Goal: Navigation & Orientation: Find specific page/section

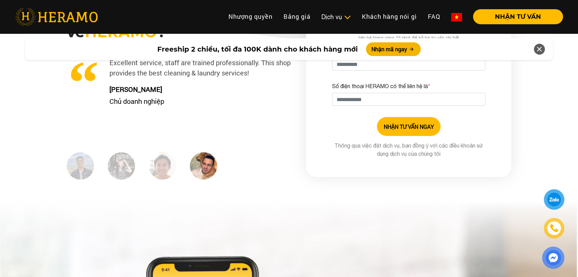
scroll to position [2099, 0]
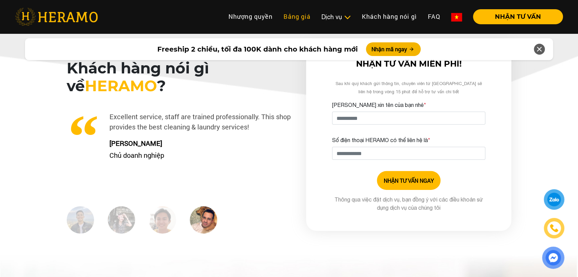
click at [293, 14] on link "Bảng giá" at bounding box center [297, 16] width 38 height 15
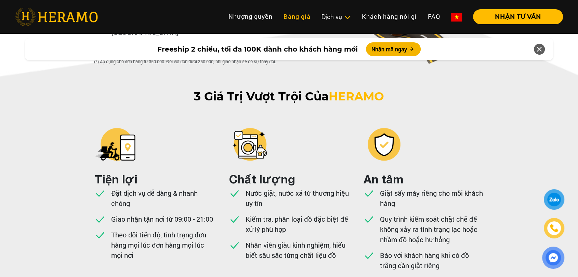
scroll to position [1551, 0]
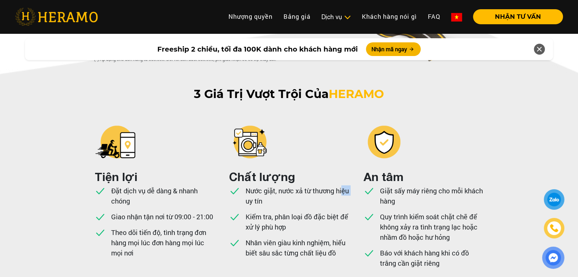
drag, startPoint x: 252, startPoint y: 150, endPoint x: 260, endPoint y: 150, distance: 7.9
click at [260, 186] on p "Nước giặt, nước xả từ thương hiệu uy tín" at bounding box center [296, 196] width 103 height 21
click at [265, 186] on p "Nước giặt, nước xả từ thương hiệu uy tín" at bounding box center [296, 196] width 103 height 21
drag, startPoint x: 266, startPoint y: 167, endPoint x: 272, endPoint y: 176, distance: 10.6
click at [272, 212] on p "Kiểm tra, phân loại đồ đặc biệt để xử lý phù hợp" at bounding box center [296, 222] width 103 height 21
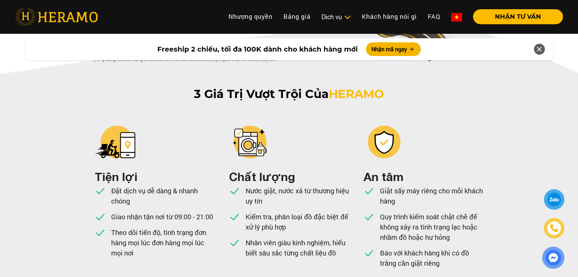
click at [279, 212] on p "Kiểm tra, phân loại đồ đặc biệt để xử lý phù hợp" at bounding box center [296, 222] width 103 height 21
drag, startPoint x: 275, startPoint y: 193, endPoint x: 320, endPoint y: 205, distance: 45.7
click at [320, 238] on p "Nhân viên giàu kinh nghiệm, hiểu biết sâu sắc từng chất liệu đồ" at bounding box center [296, 248] width 103 height 21
drag, startPoint x: 335, startPoint y: 204, endPoint x: 313, endPoint y: 202, distance: 21.3
click at [313, 238] on p "Nhân viên giàu kinh nghiệm, hiểu biết sâu sắc từng chất liệu đồ" at bounding box center [296, 248] width 103 height 21
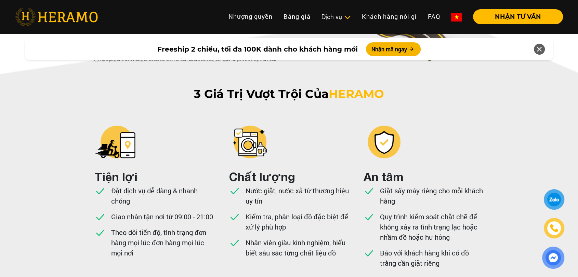
click at [296, 238] on p "Nhân viên giàu kinh nghiệm, hiểu biết sâu sắc từng chất liệu đồ" at bounding box center [296, 248] width 103 height 21
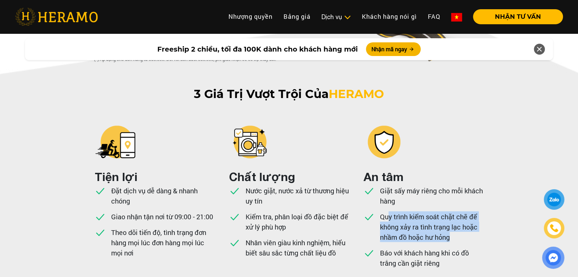
drag, startPoint x: 388, startPoint y: 170, endPoint x: 453, endPoint y: 184, distance: 66.8
click at [453, 212] on p "Quy trình kiểm soát chặt chẽ để không xảy ra tình trạng lạc hoặc nhầm đồ hoặc h…" at bounding box center [431, 227] width 103 height 31
click at [446, 212] on p "Quy trình kiểm soát chặt chẽ để không xảy ra tình trạng lạc hoặc nhầm đồ hoặc h…" at bounding box center [431, 227] width 103 height 31
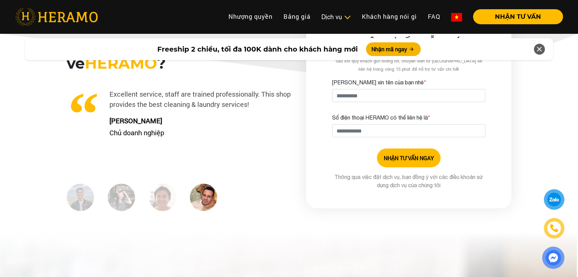
scroll to position [2273, 0]
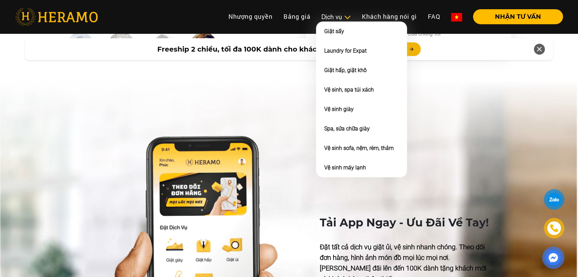
click at [345, 16] on img at bounding box center [346, 17] width 7 height 7
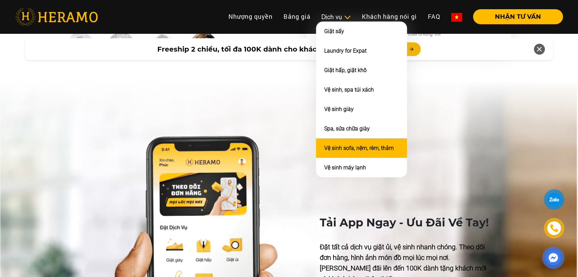
click at [352, 152] on li "Vệ sinh sofa, nệm, rèm, thảm" at bounding box center [361, 147] width 91 height 19
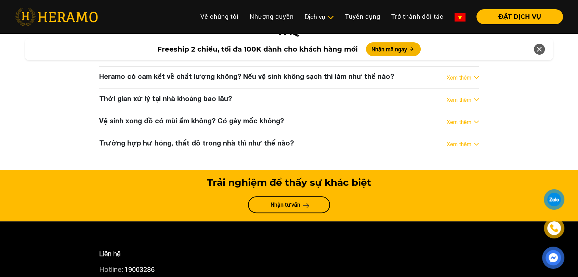
scroll to position [2455, 0]
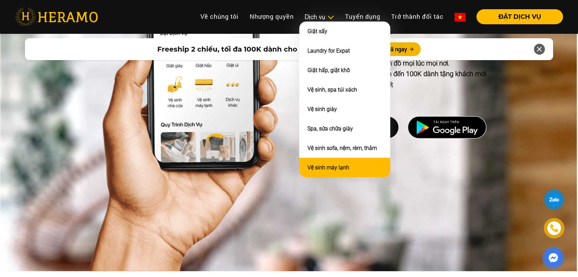
click at [327, 165] on link "Vệ sinh máy lạnh" at bounding box center [328, 167] width 42 height 6
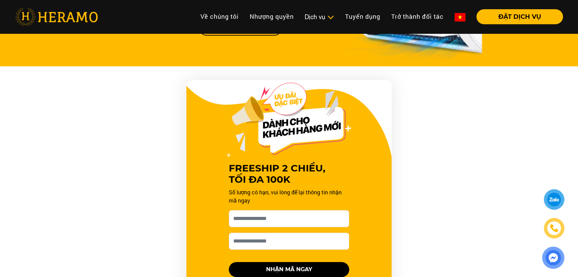
scroll to position [418, 0]
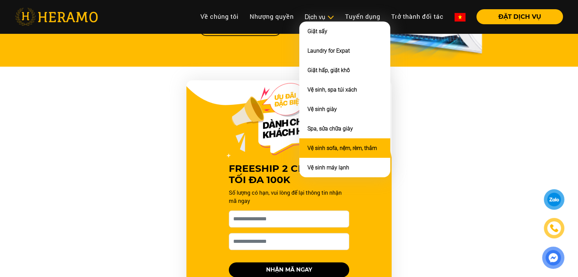
click at [316, 151] on link "Vệ sinh sofa, nệm, rèm, thảm" at bounding box center [341, 148] width 69 height 6
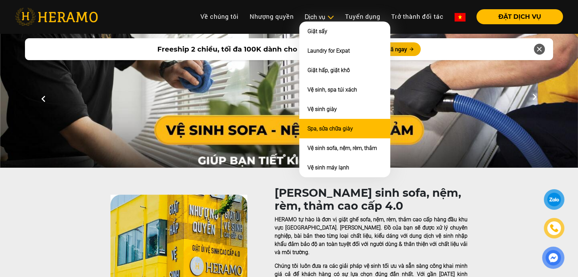
click at [310, 128] on link "Spa, sửa chữa giày" at bounding box center [329, 128] width 45 height 6
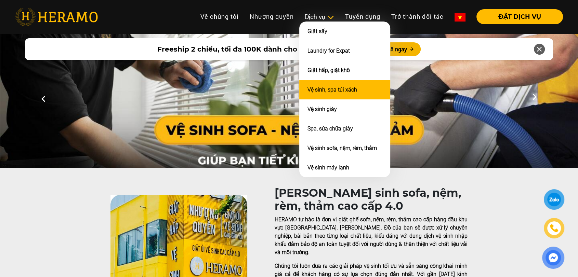
click at [323, 93] on li "Vệ sinh, spa túi xách" at bounding box center [344, 89] width 91 height 19
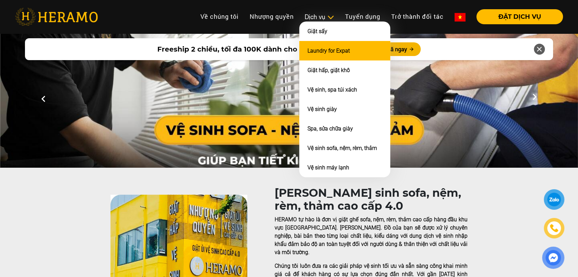
click at [324, 52] on link "Laundry for Expat" at bounding box center [328, 51] width 42 height 6
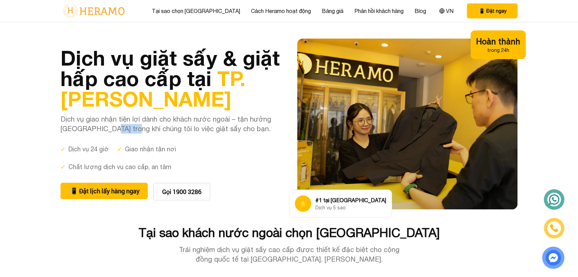
drag, startPoint x: 93, startPoint y: 129, endPoint x: 136, endPoint y: 127, distance: 42.4
click at [129, 127] on p "Dịch vụ giao nhận tiện lợi dành cho khách nước ngoài – tận hưởng Sài Gòn trong …" at bounding box center [170, 123] width 220 height 19
click at [139, 127] on p "Dịch vụ giao nhận tiện lợi dành cho khách nước ngoài – tận hưởng Sài Gòn trong …" at bounding box center [170, 123] width 220 height 19
drag, startPoint x: 196, startPoint y: 125, endPoint x: 167, endPoint y: 127, distance: 28.5
click at [172, 127] on p "Dịch vụ giao nhận tiện lợi dành cho khách nước ngoài – tận hưởng Sài Gòn trong …" at bounding box center [170, 123] width 220 height 19
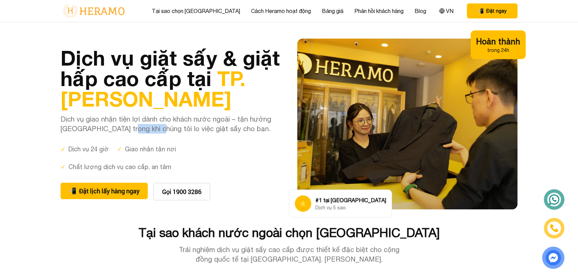
drag, startPoint x: 137, startPoint y: 129, endPoint x: 107, endPoint y: 127, distance: 29.4
click at [112, 130] on p "Dịch vụ giao nhận tiện lợi dành cho khách nước ngoài – tận hưởng Sài Gòn trong …" at bounding box center [170, 123] width 220 height 19
click at [100, 123] on p "Dịch vụ giao nhận tiện lợi dành cho khách nước ngoài – tận hưởng Sài Gòn trong …" at bounding box center [170, 123] width 220 height 19
drag, startPoint x: 76, startPoint y: 119, endPoint x: 130, endPoint y: 120, distance: 54.0
click at [130, 120] on p "Dịch vụ giao nhận tiện lợi dành cho khách nước ngoài – tận hưởng Sài Gòn trong …" at bounding box center [170, 123] width 220 height 19
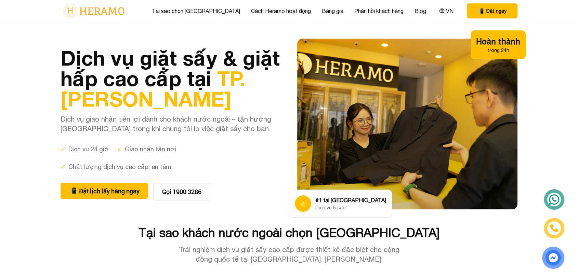
click at [196, 124] on p "Dịch vụ giao nhận tiện lợi dành cho khách nước ngoài – tận hưởng Sài Gòn trong …" at bounding box center [170, 123] width 220 height 19
drag, startPoint x: 198, startPoint y: 131, endPoint x: 140, endPoint y: 127, distance: 58.2
click at [140, 127] on p "Dịch vụ giao nhận tiện lợi dành cho khách nước ngoài – tận hưởng Sài Gòn trong …" at bounding box center [170, 123] width 220 height 19
click at [115, 126] on p "Dịch vụ giao nhận tiện lợi dành cho khách nước ngoài – tận hưởng Sài Gòn trong …" at bounding box center [170, 123] width 220 height 19
click at [260, 12] on link "Cách Heramo hoạt động" at bounding box center [281, 11] width 60 height 8
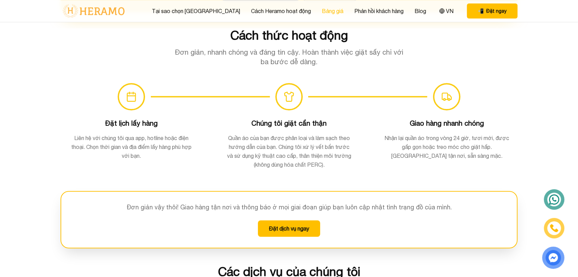
click at [322, 13] on link "Bảng giá" at bounding box center [333, 11] width 22 height 8
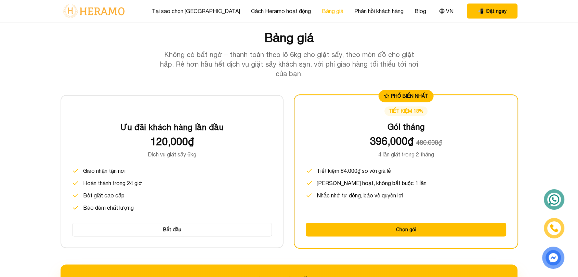
scroll to position [872, 0]
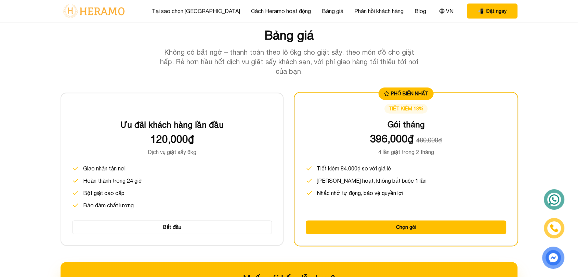
click at [181, 15] on div "Tại sao chọn Heramo Cách Heramo hoạt động Bảng giá Phản hồi khách hàng Blog VN …" at bounding box center [288, 11] width 457 height 22
click at [281, 14] on link "Cách Heramo hoạt động" at bounding box center [281, 11] width 60 height 8
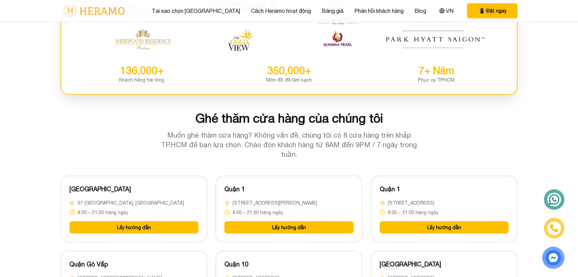
scroll to position [1373, 0]
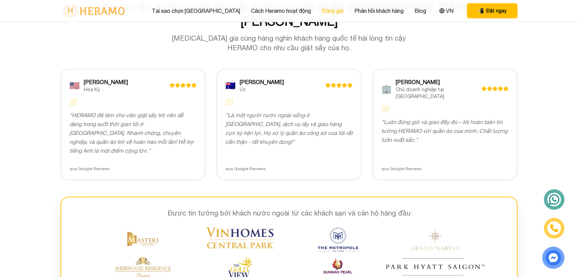
click at [322, 10] on link "Bảng giá" at bounding box center [333, 11] width 22 height 8
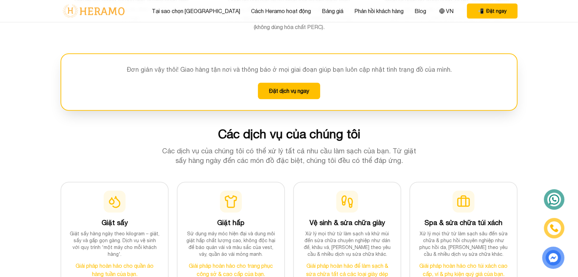
scroll to position [492, 0]
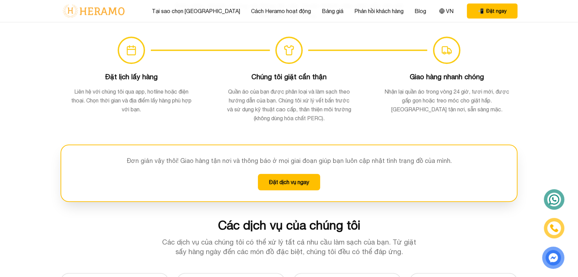
click at [99, 11] on img at bounding box center [93, 11] width 66 height 14
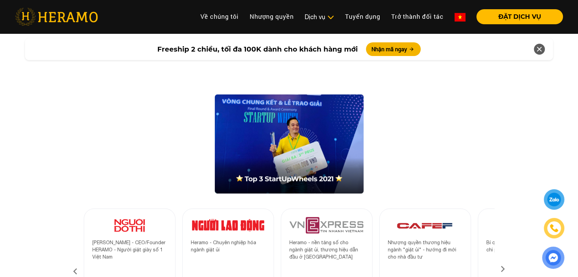
scroll to position [1214, 0]
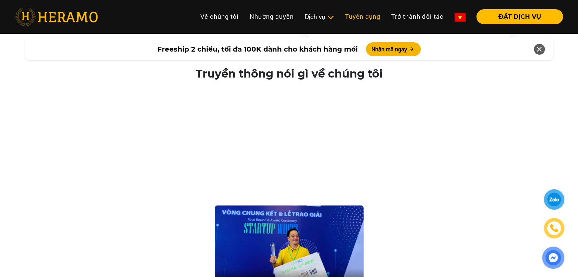
click at [371, 17] on link "Tuyển dụng" at bounding box center [362, 16] width 46 height 15
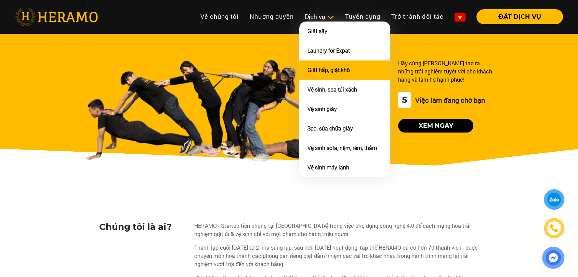
click at [338, 75] on li "Giặt hấp, giặt khô" at bounding box center [344, 69] width 91 height 19
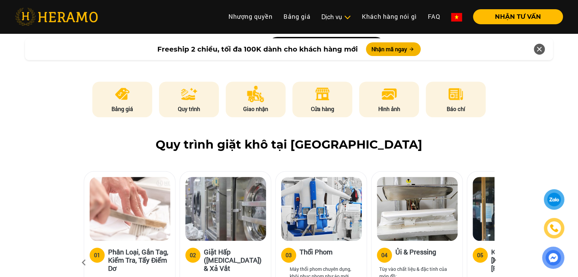
scroll to position [380, 0]
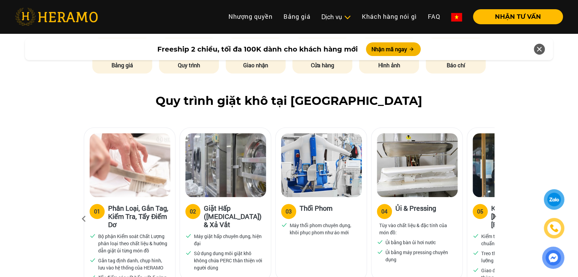
click at [135, 158] on img at bounding box center [130, 165] width 81 height 64
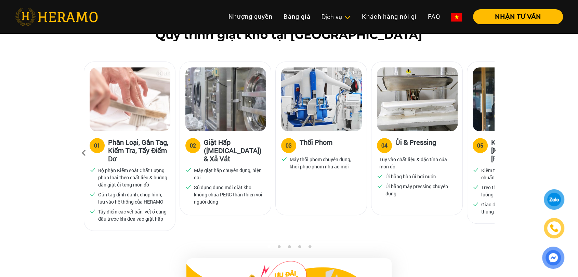
scroll to position [456, 0]
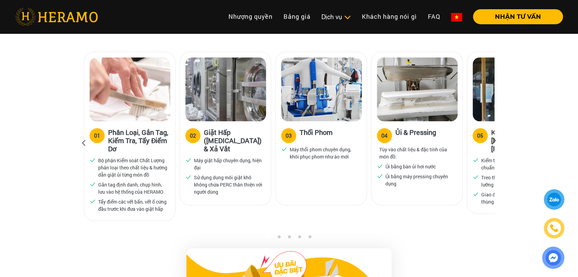
click at [492, 141] on icon at bounding box center [494, 143] width 12 height 4
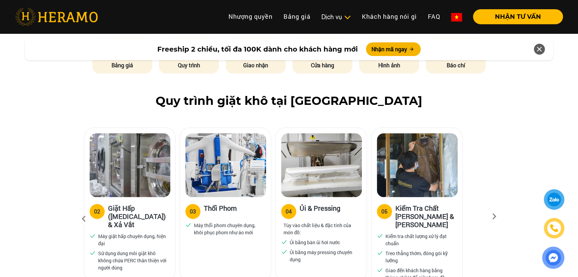
scroll to position [418, 0]
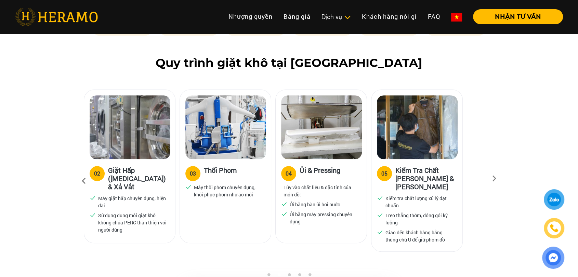
click at [290, 114] on img at bounding box center [321, 127] width 81 height 64
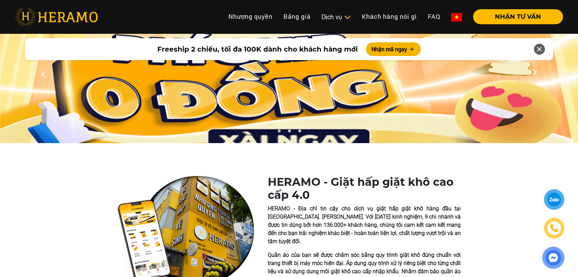
scroll to position [0, 0]
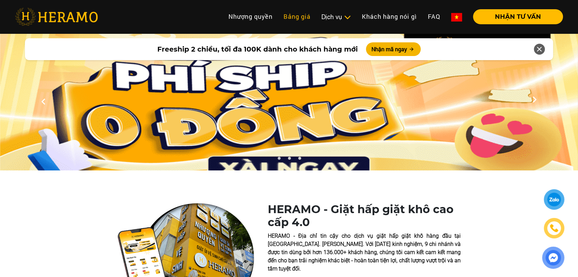
click at [305, 16] on link "Bảng giá" at bounding box center [297, 16] width 38 height 15
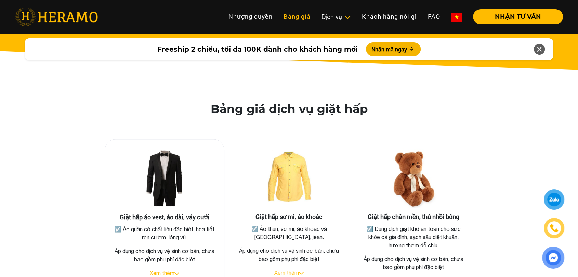
scroll to position [1264, 0]
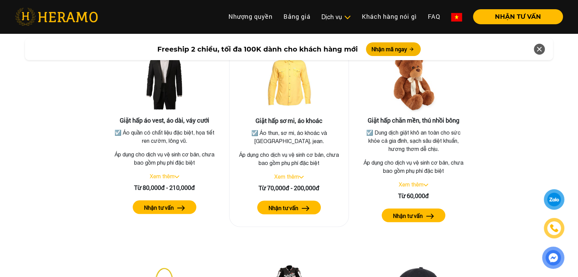
click at [284, 173] on link "Xem thêm" at bounding box center [286, 176] width 25 height 6
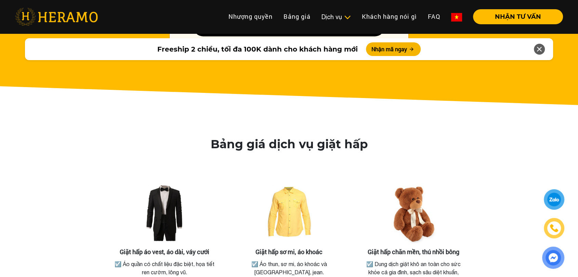
scroll to position [1036, 0]
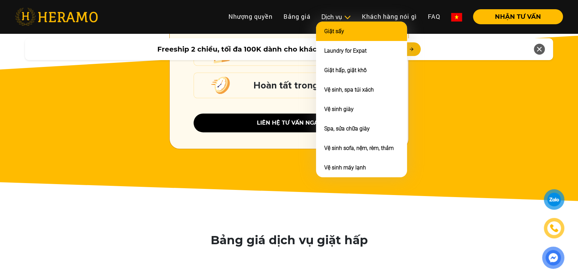
click at [347, 32] on li "Giặt sấy" at bounding box center [361, 31] width 91 height 19
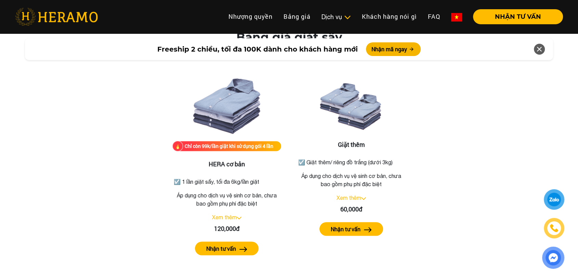
scroll to position [807, 0]
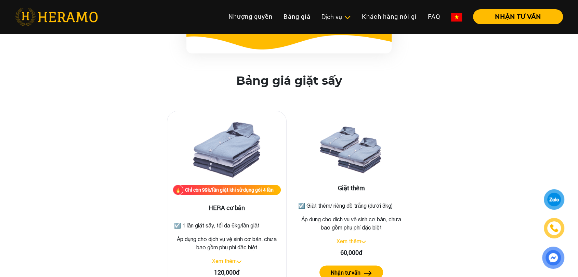
click at [232, 143] on img at bounding box center [226, 151] width 68 height 68
click at [230, 129] on img at bounding box center [226, 151] width 68 height 68
click at [177, 221] on p "☑️ 1 lần giặt sấy, tối đa 6kg/lần giặt" at bounding box center [226, 225] width 105 height 8
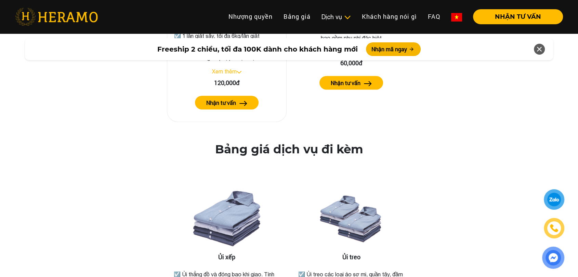
scroll to position [1073, 0]
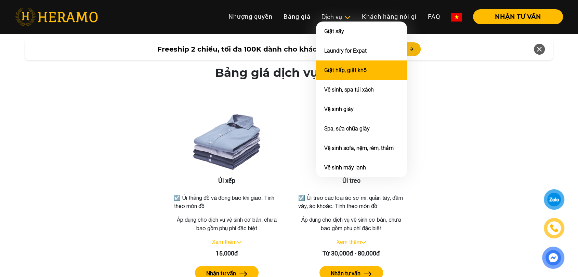
click at [332, 72] on link "Giặt hấp, giặt khô" at bounding box center [345, 70] width 42 height 6
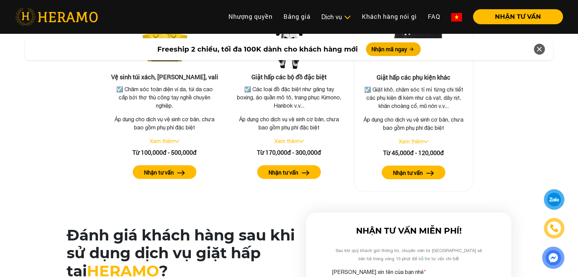
scroll to position [1481, 0]
